Goal: Transaction & Acquisition: Register for event/course

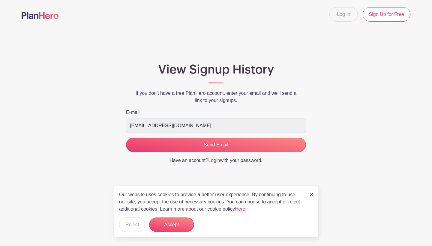
click at [211, 161] on link "Login" at bounding box center [214, 160] width 12 height 5
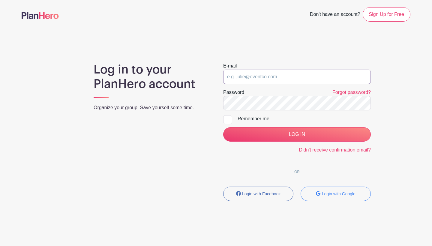
type input "drepaj@hotmail.com"
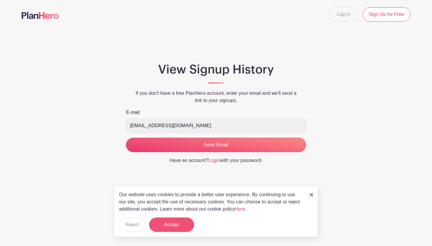
click at [179, 229] on button "Accept" at bounding box center [171, 225] width 45 height 14
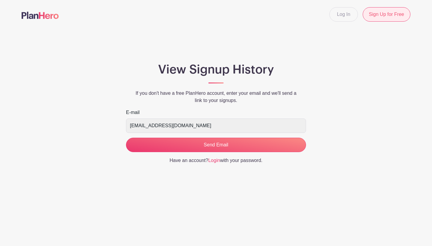
click at [390, 20] on link "Sign Up for Free" at bounding box center [387, 14] width 48 height 14
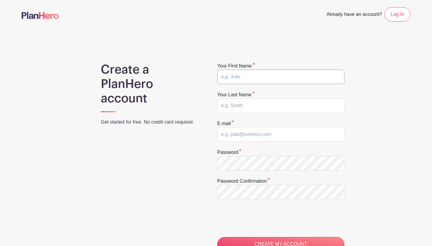
click at [337, 78] on input "text" at bounding box center [280, 77] width 127 height 14
type input "[PERSON_NAME]"
type input "Pajauskas"
type input "[EMAIL_ADDRESS][DOMAIN_NAME]"
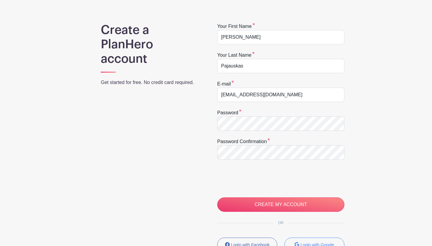
scroll to position [40, 0]
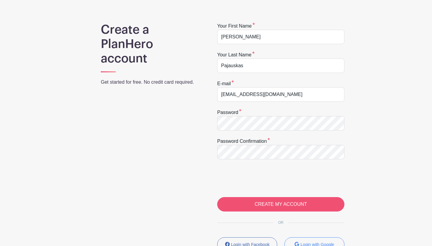
click at [276, 205] on input "CREATE MY ACCOUNT" at bounding box center [280, 204] width 127 height 14
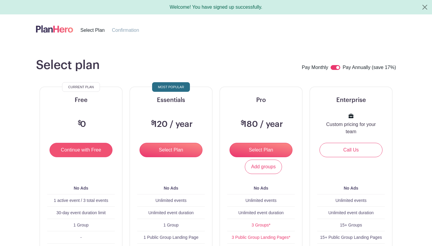
click at [79, 154] on input "Continue with Free" at bounding box center [81, 150] width 63 height 14
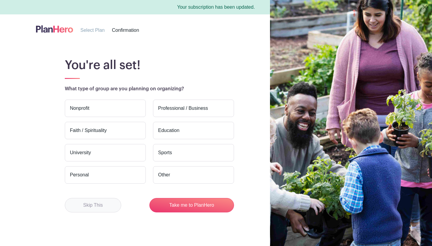
click at [103, 208] on button "Skip This" at bounding box center [93, 205] width 56 height 14
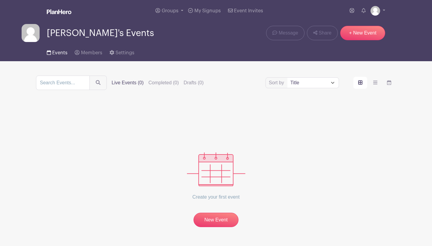
click at [59, 53] on span "Events" at bounding box center [59, 52] width 15 height 5
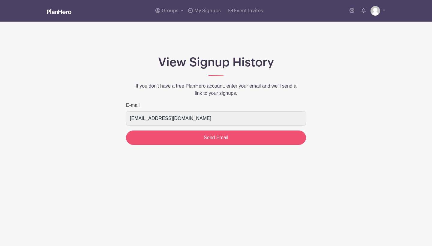
click at [201, 139] on input "Send Email" at bounding box center [216, 138] width 180 height 14
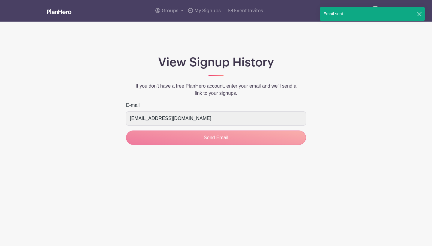
click at [421, 14] on button "Close" at bounding box center [420, 14] width 6 height 6
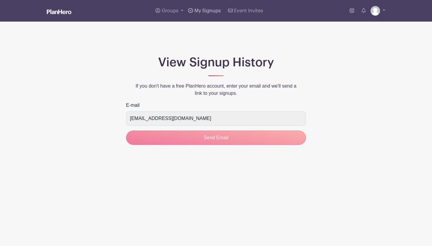
click at [211, 11] on span "My Signups" at bounding box center [208, 10] width 26 height 5
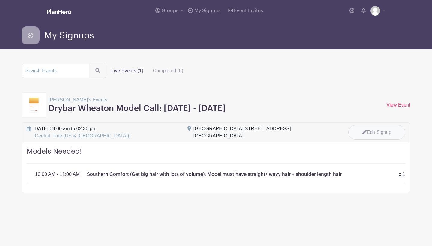
click at [370, 135] on link "Edit Signup" at bounding box center [377, 132] width 57 height 14
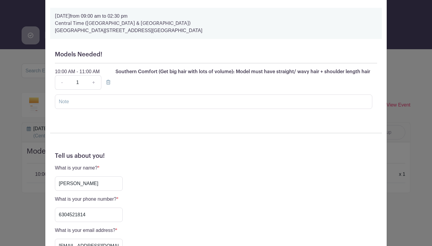
scroll to position [21, 0]
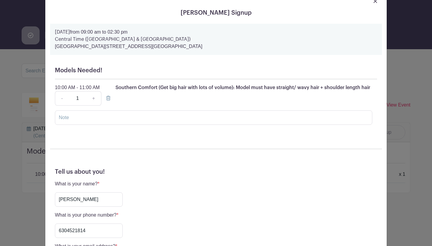
click at [108, 99] on icon at bounding box center [108, 98] width 4 height 5
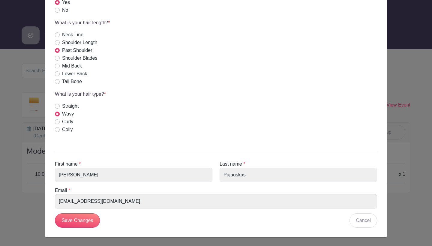
scroll to position [263, 0]
click at [83, 222] on input "Save Changes" at bounding box center [77, 221] width 45 height 14
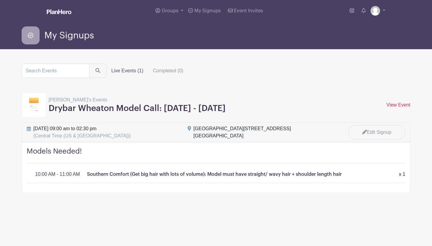
click at [400, 108] on link "View Event" at bounding box center [399, 104] width 24 height 5
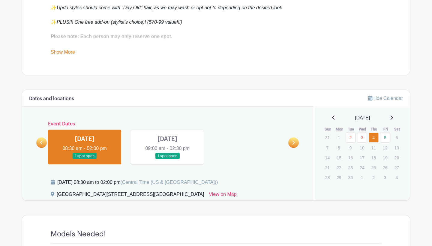
scroll to position [274, 0]
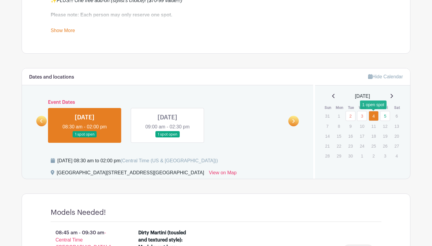
click at [374, 117] on link "4" at bounding box center [374, 116] width 10 height 10
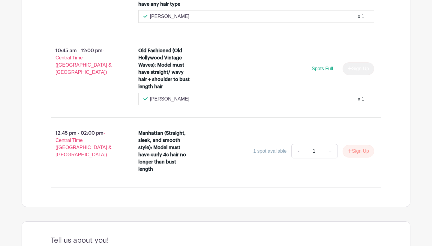
scroll to position [615, 0]
